Goal: Check status: Check status

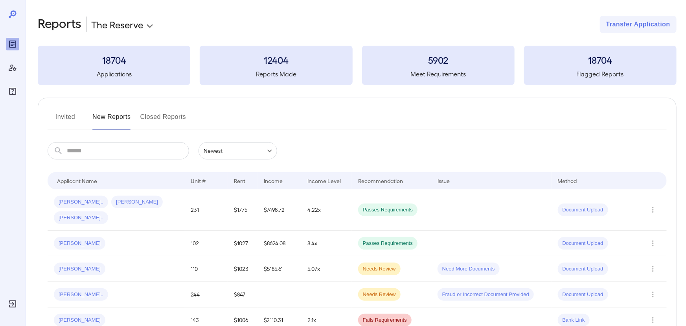
click at [138, 20] on body "**********" at bounding box center [343, 163] width 686 height 326
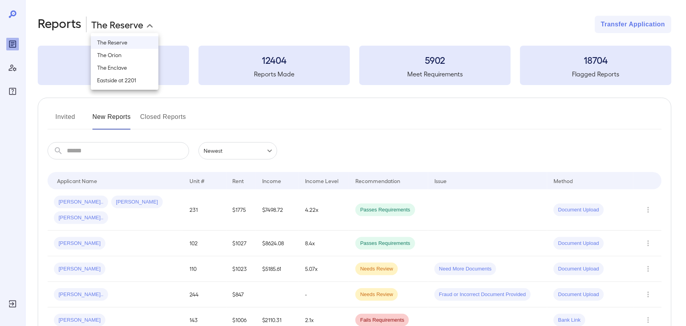
click at [119, 70] on li "The Enclave" at bounding box center [125, 67] width 68 height 13
type input "**********"
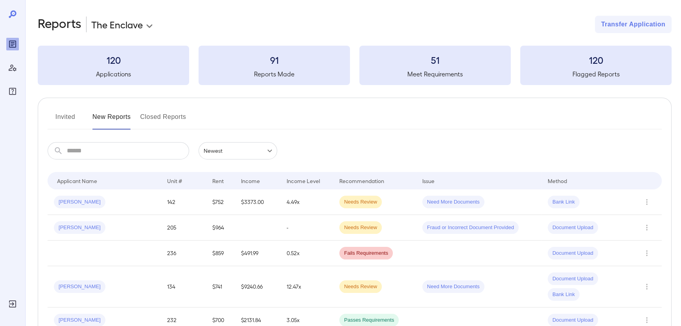
click at [65, 119] on button "Invited" at bounding box center [65, 119] width 35 height 19
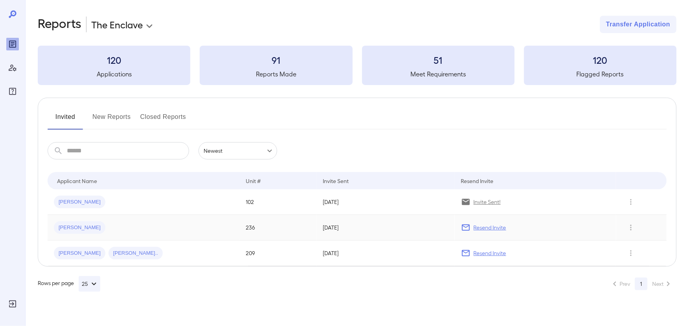
click at [103, 232] on div "[PERSON_NAME]" at bounding box center [144, 227] width 180 height 13
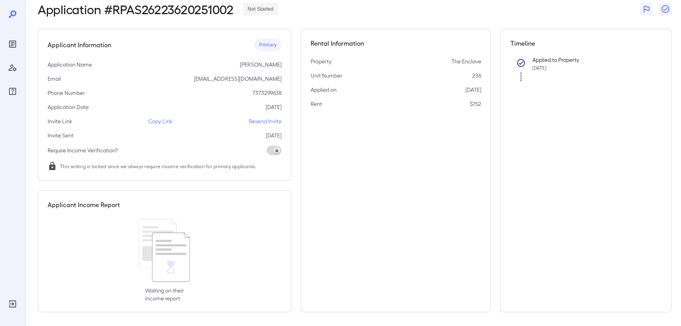
scroll to position [43, 0]
click at [168, 121] on p "Copy Link" at bounding box center [160, 120] width 24 height 8
click at [276, 149] on span at bounding box center [274, 148] width 15 height 9
drag, startPoint x: 276, startPoint y: 149, endPoint x: 260, endPoint y: 60, distance: 90.8
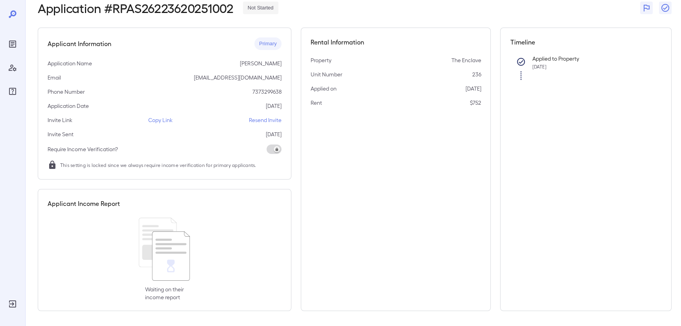
click at [276, 149] on span at bounding box center [274, 148] width 15 height 9
click at [267, 41] on span "Primary" at bounding box center [267, 43] width 27 height 7
drag, startPoint x: 267, startPoint y: 41, endPoint x: 310, endPoint y: 53, distance: 44.0
click at [272, 41] on span "Primary" at bounding box center [267, 43] width 27 height 7
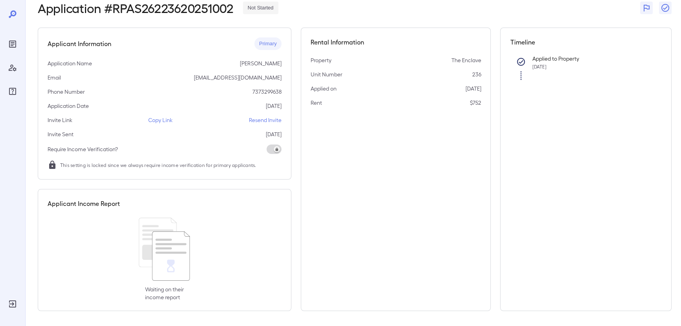
drag, startPoint x: 481, startPoint y: 72, endPoint x: 525, endPoint y: 53, distance: 47.9
click at [481, 72] on div "Rental Information Property The Enclave Unit Number 236 Applied on [DATE] Rent …" at bounding box center [396, 169] width 190 height 283
click at [557, 52] on div "Applied to Property [DATE]" at bounding box center [591, 66] width 130 height 28
drag, startPoint x: 527, startPoint y: 71, endPoint x: 670, endPoint y: 27, distance: 150.0
click at [547, 62] on div "Applied to Property [DATE]" at bounding box center [591, 66] width 130 height 28
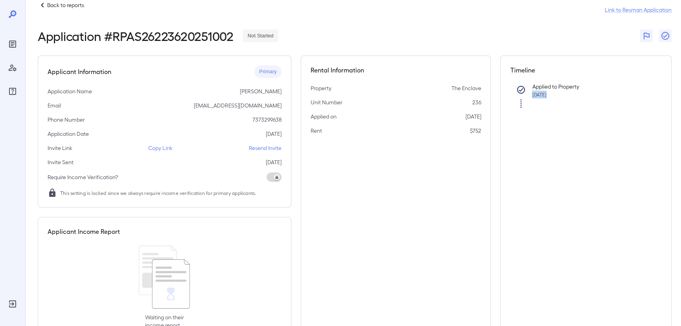
scroll to position [0, 0]
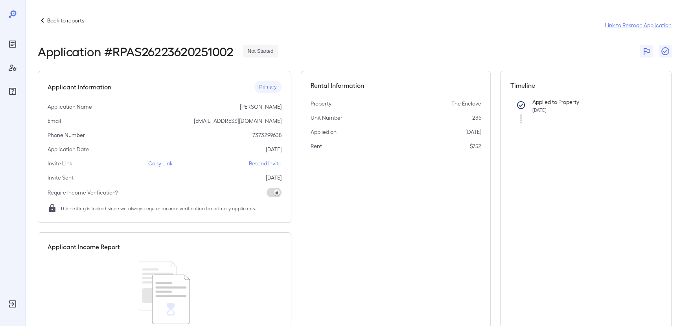
click at [61, 24] on p "Back to reports" at bounding box center [65, 21] width 37 height 8
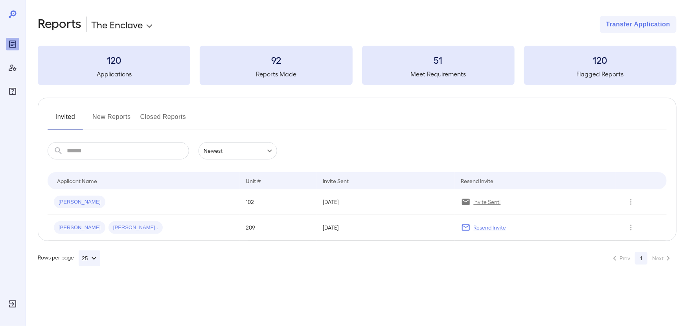
click at [100, 116] on button "New Reports" at bounding box center [111, 119] width 39 height 19
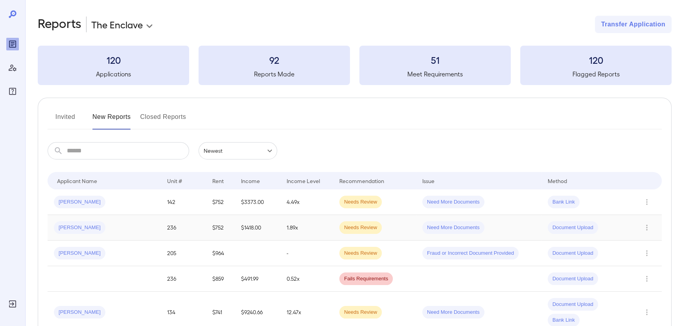
click at [112, 225] on div "[PERSON_NAME]" at bounding box center [104, 227] width 101 height 13
